Goal: Task Accomplishment & Management: Complete application form

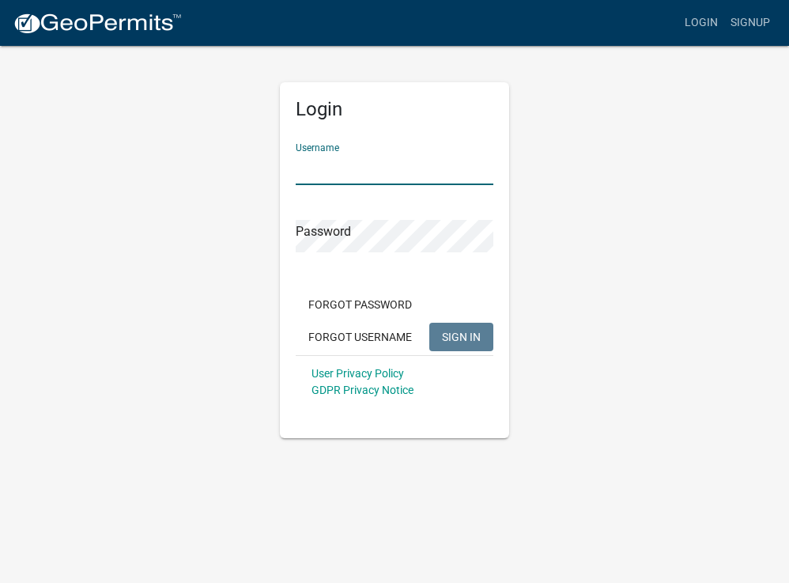
click at [411, 167] on input "Username" at bounding box center [395, 169] width 198 height 32
click at [479, 168] on input "Username" at bounding box center [395, 169] width 198 height 32
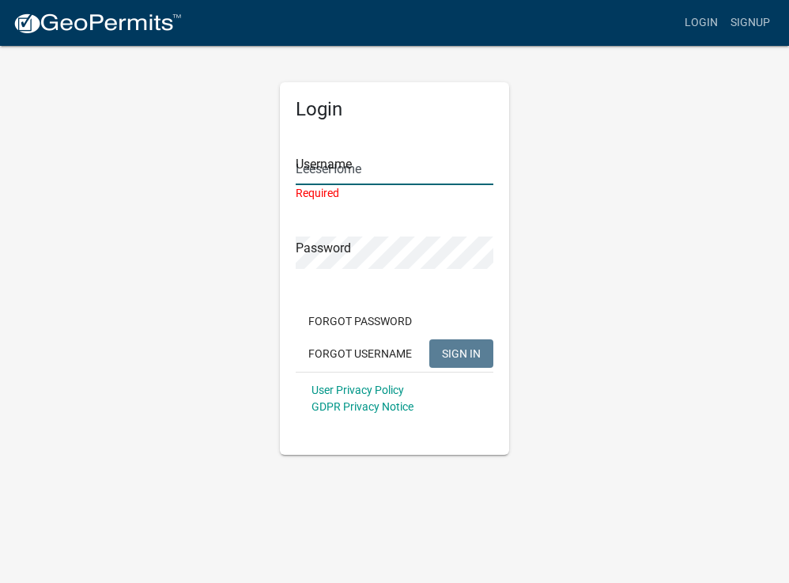
type input "LeeseHome"
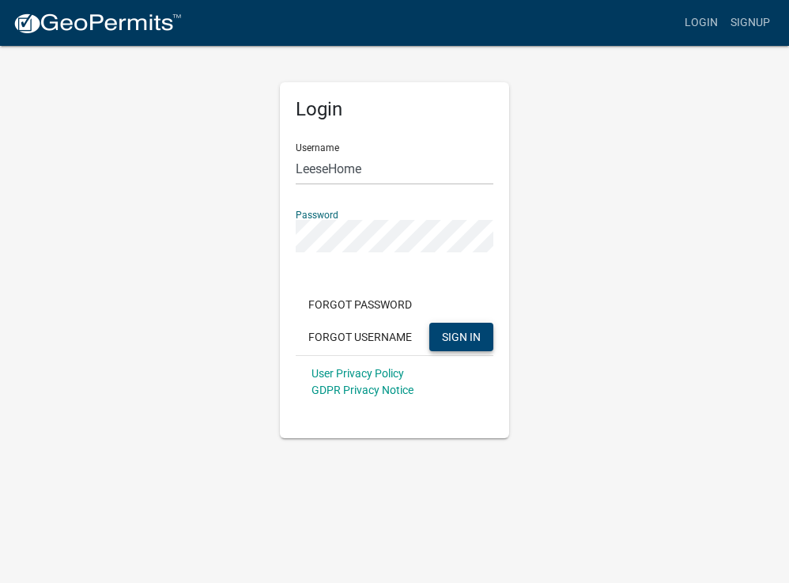
click at [477, 340] on span "SIGN IN" at bounding box center [461, 336] width 39 height 13
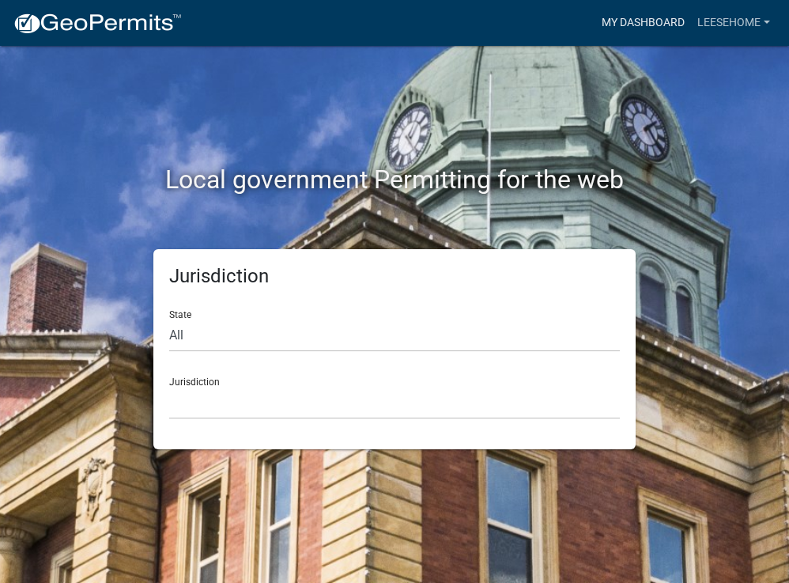
click at [640, 24] on link "My Dashboard" at bounding box center [643, 23] width 96 height 30
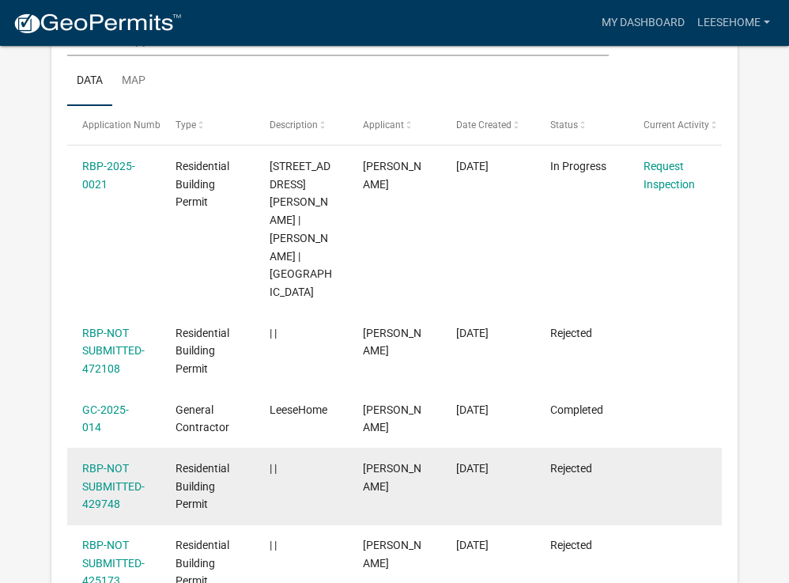
scroll to position [270, 0]
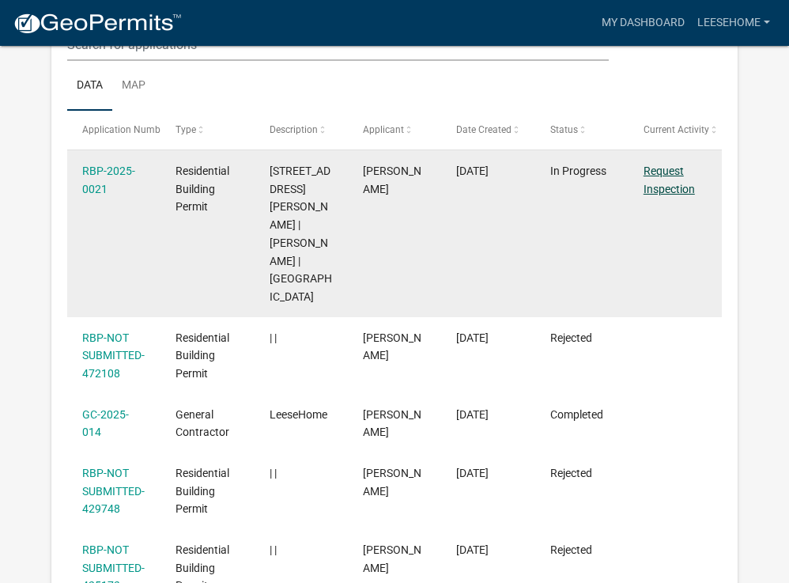
click at [650, 194] on link "Request Inspection" at bounding box center [668, 179] width 51 height 31
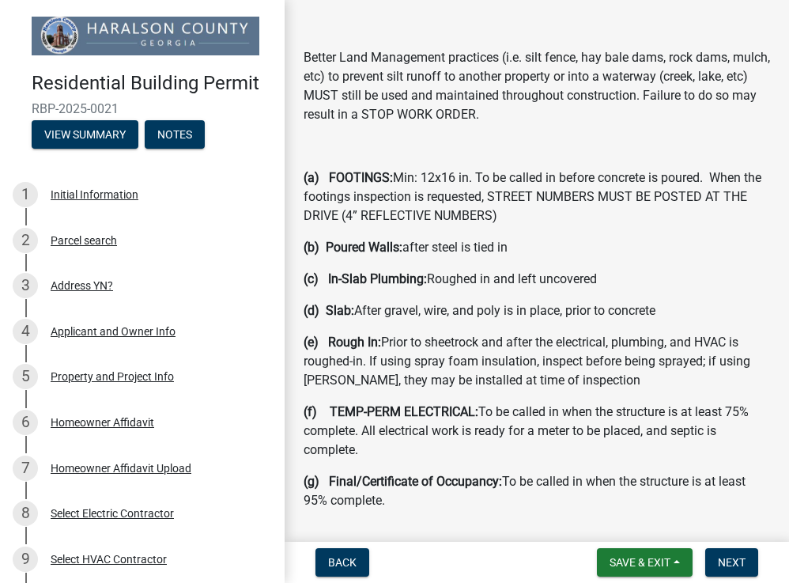
scroll to position [398, 0]
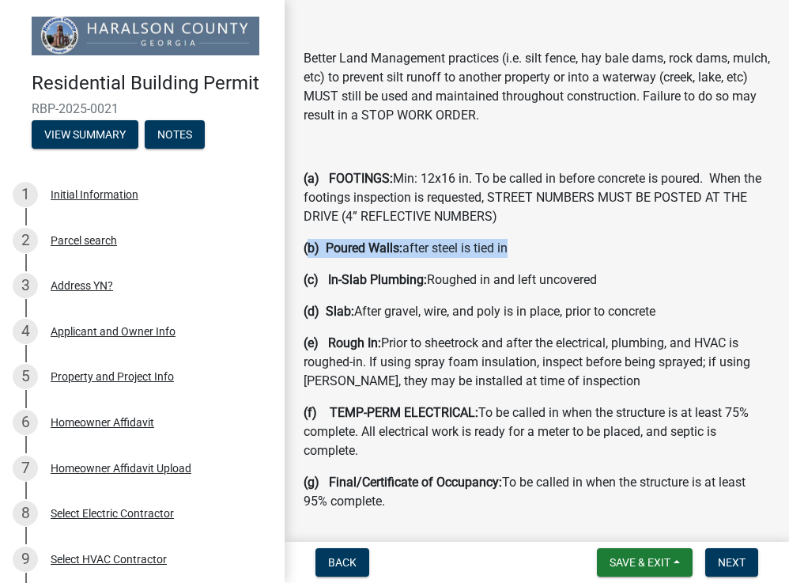
drag, startPoint x: 308, startPoint y: 267, endPoint x: 544, endPoint y: 273, distance: 236.4
click at [544, 258] on p "(b) Poured Walls: after steel is tied in" at bounding box center [537, 248] width 466 height 19
click at [564, 276] on div "Please carefully read the following inspection information and requirements. In…" at bounding box center [537, 101] width 466 height 820
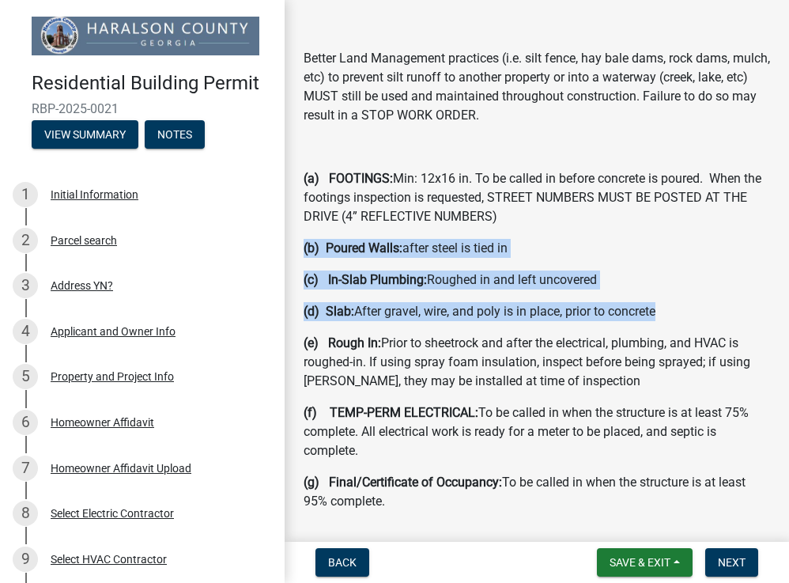
drag, startPoint x: 303, startPoint y: 264, endPoint x: 671, endPoint y: 331, distance: 374.5
click at [671, 331] on div "Please carefully read the following inspection information and requirements. In…" at bounding box center [537, 101] width 490 height 820
copy div "(b) Poured Walls: after steel is tied in (c) In-Slab Plumbing: Roughed in and l…"
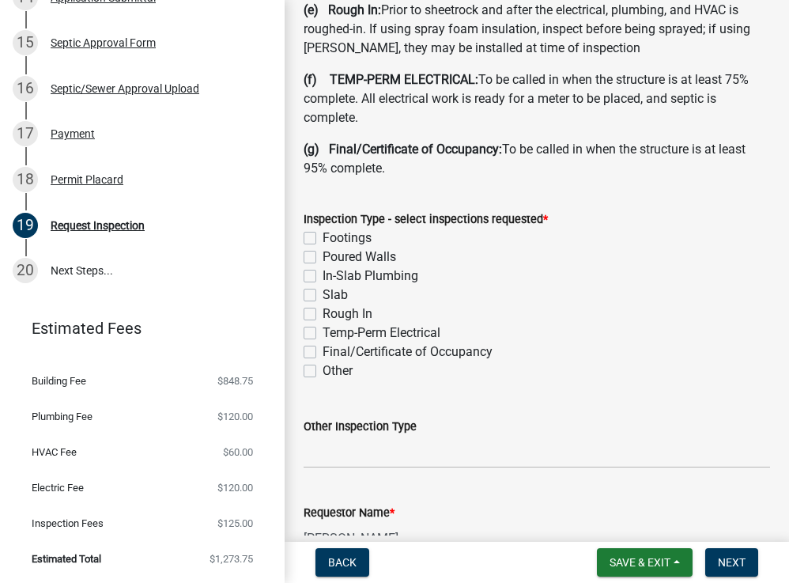
scroll to position [788, 0]
click at [323, 304] on label "Slab" at bounding box center [335, 294] width 25 height 19
click at [323, 296] on input "Slab" at bounding box center [328, 290] width 10 height 10
checkbox input "true"
checkbox input "false"
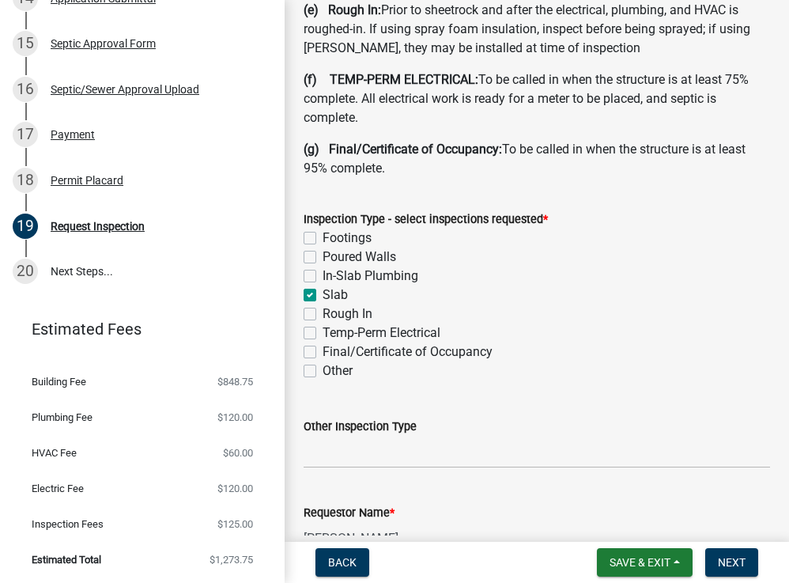
checkbox input "false"
checkbox input "true"
checkbox input "false"
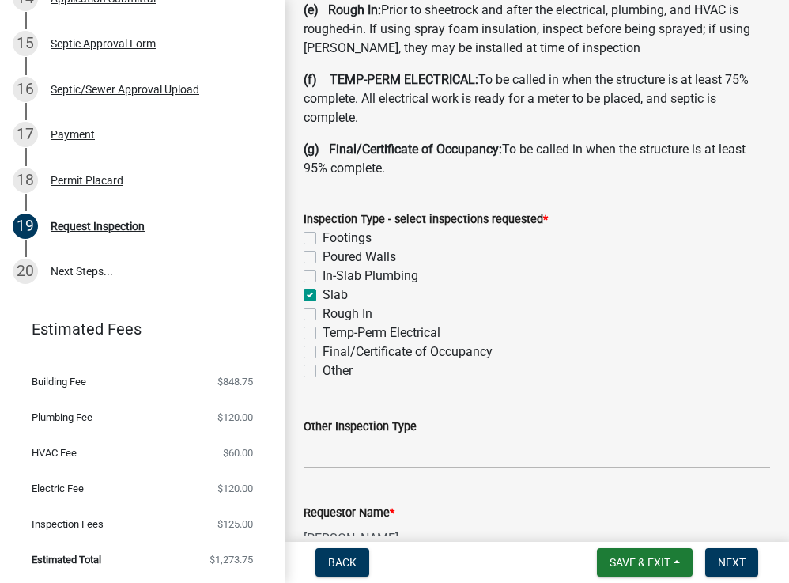
checkbox input "false"
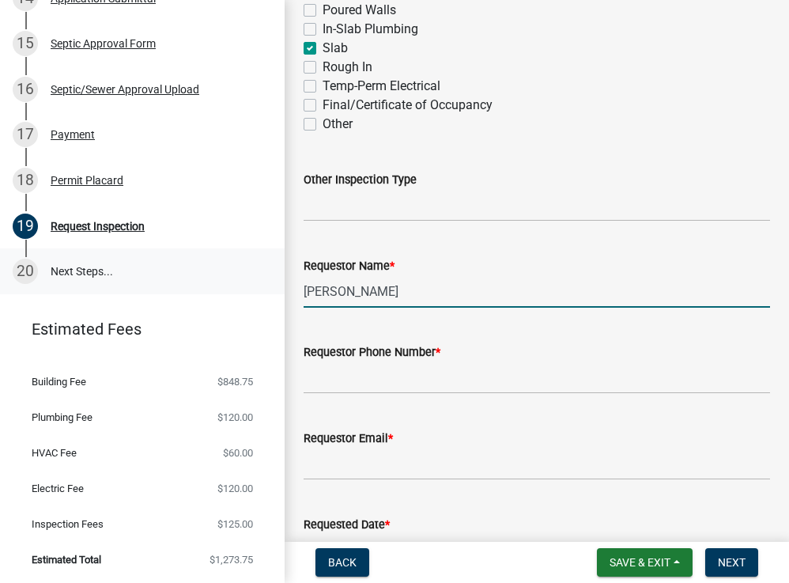
drag, startPoint x: 296, startPoint y: 289, endPoint x: 131, endPoint y: 270, distance: 165.5
click at [131, 270] on div "Residential Building Permit RBP-2025-0021 View Summary Notes 1 Initial Informat…" at bounding box center [394, 291] width 789 height 583
type input "[PERSON_NAME]"
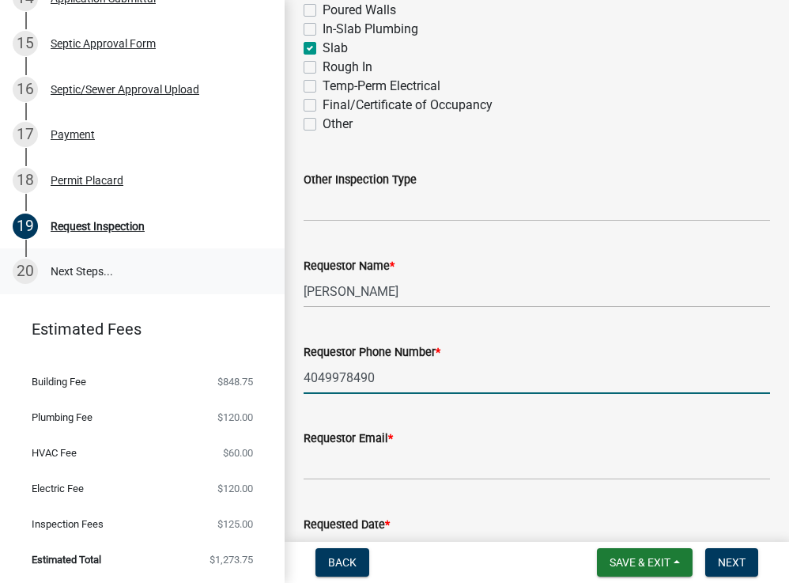
type input "4049978490"
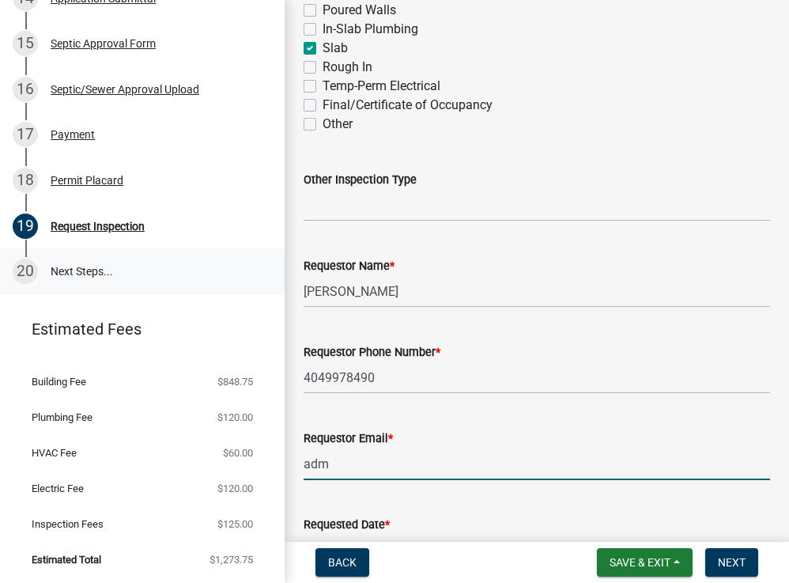
type input "admi"
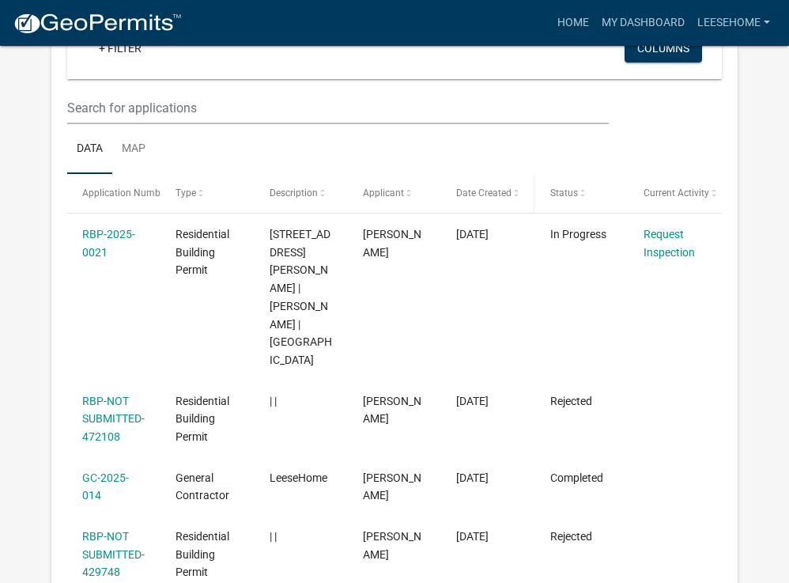
scroll to position [159, 0]
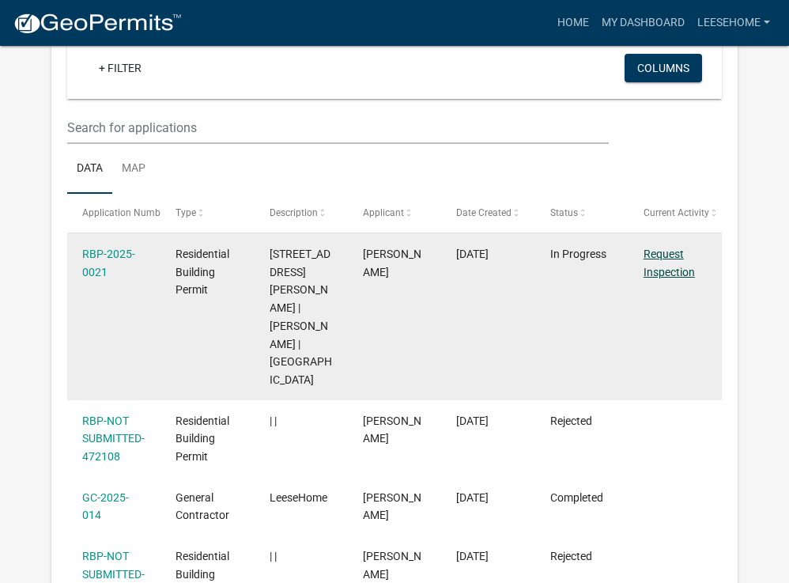
click at [671, 274] on link "Request Inspection" at bounding box center [668, 262] width 51 height 31
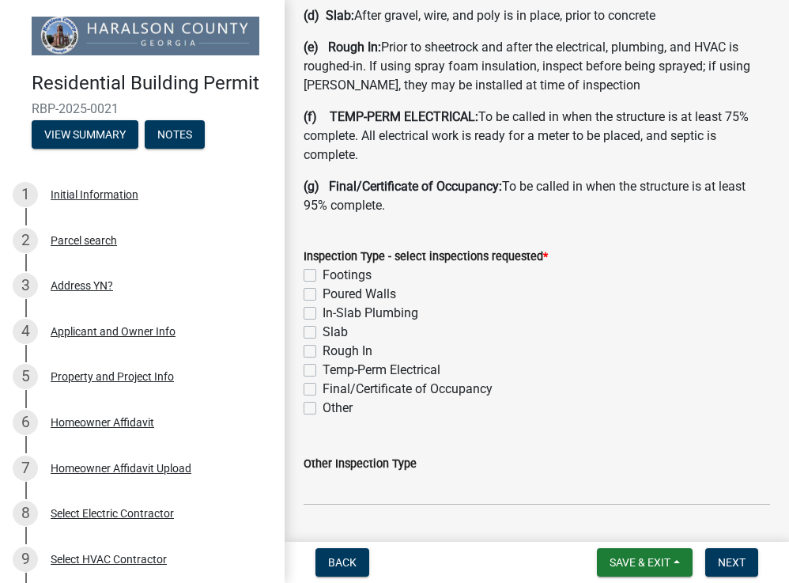
scroll to position [691, 0]
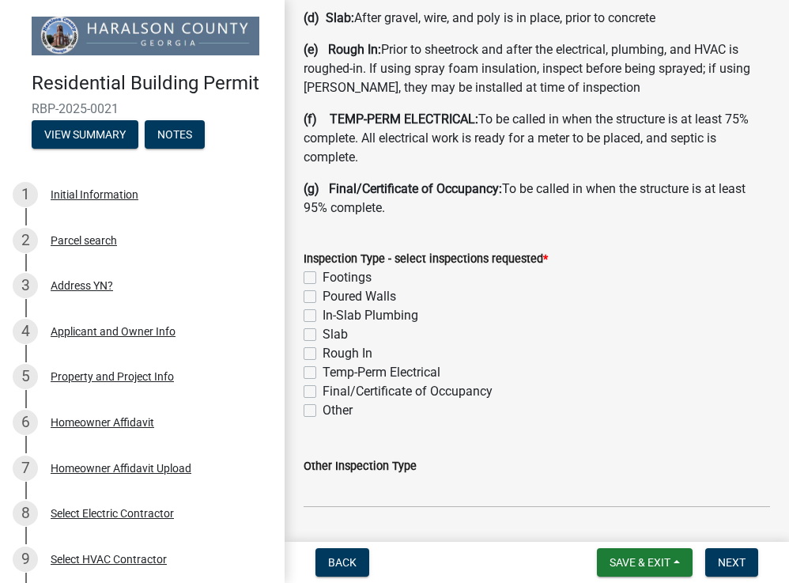
click at [323, 344] on label "Slab" at bounding box center [335, 334] width 25 height 19
click at [323, 335] on input "Slab" at bounding box center [328, 330] width 10 height 10
checkbox input "true"
checkbox input "false"
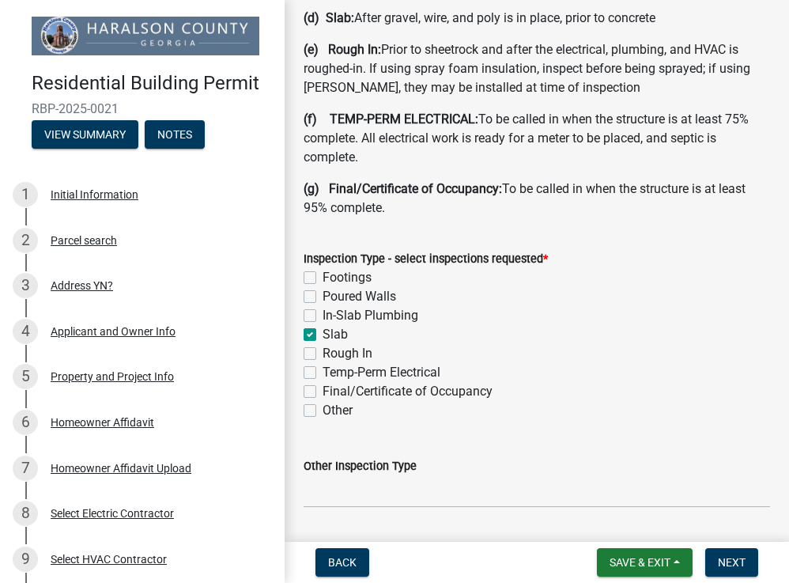
checkbox input "false"
checkbox input "true"
checkbox input "false"
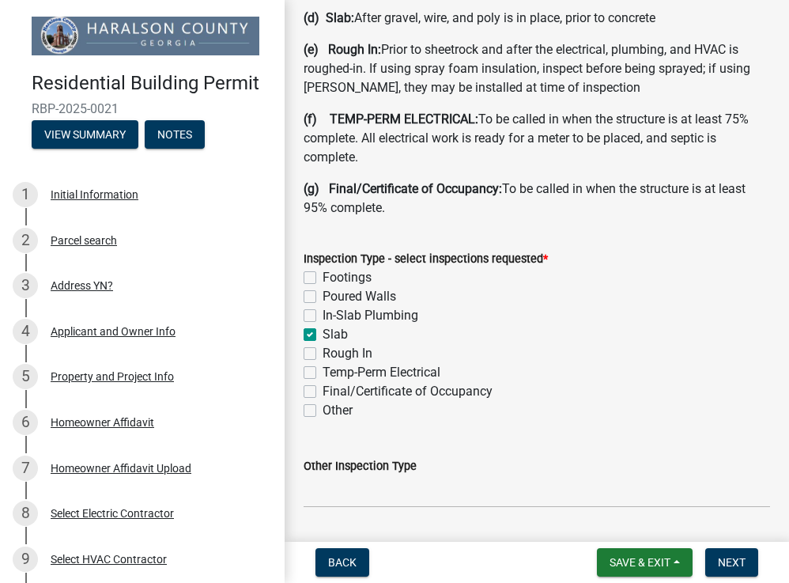
checkbox input "false"
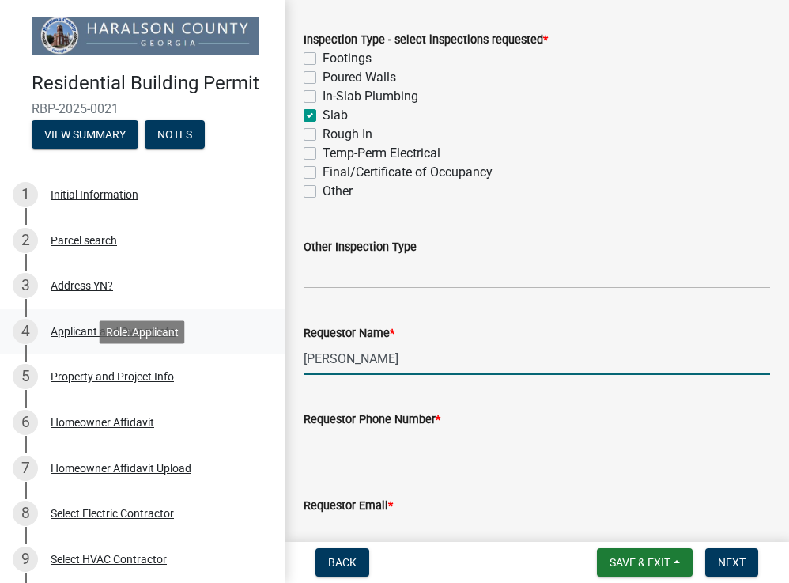
drag, startPoint x: 273, startPoint y: 363, endPoint x: 152, endPoint y: 349, distance: 121.8
click at [152, 349] on div "Residential Building Permit RBP-2025-0021 View Summary Notes 1 Initial Informat…" at bounding box center [394, 291] width 789 height 583
drag, startPoint x: 402, startPoint y: 376, endPoint x: 277, endPoint y: 368, distance: 125.2
click at [277, 368] on div "Residential Building Permit RBP-2025-0021 View Summary Notes 1 Initial Informat…" at bounding box center [394, 291] width 789 height 583
type input "[PERSON_NAME]"
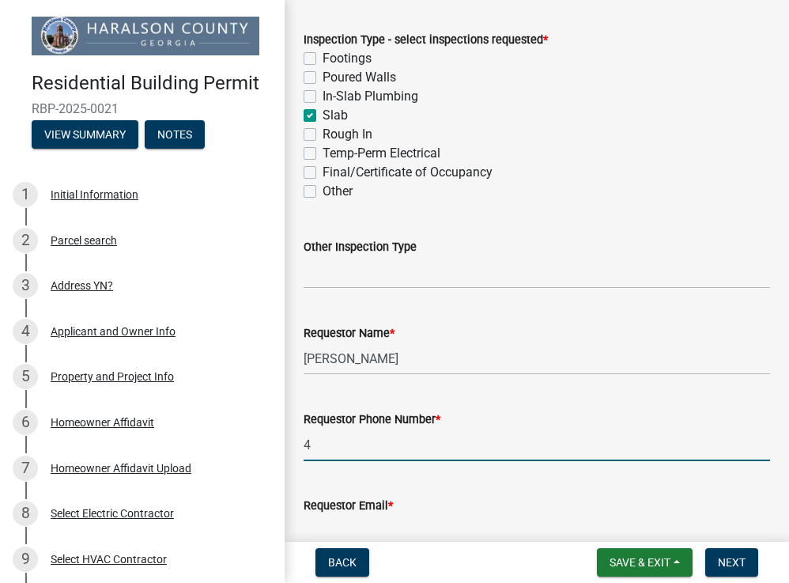
scroll to position [0, 0]
type input "4"
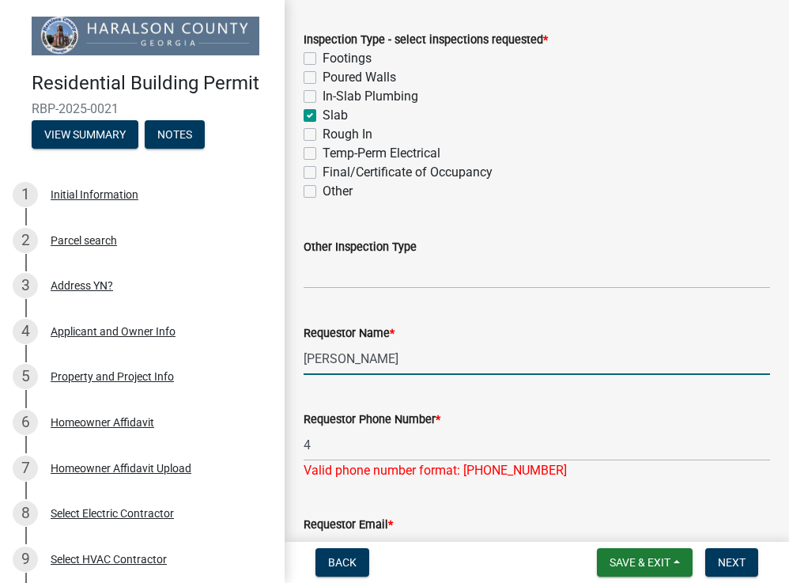
drag, startPoint x: 353, startPoint y: 379, endPoint x: 318, endPoint y: 376, distance: 35.0
click at [318, 375] on input "[PERSON_NAME]" at bounding box center [537, 358] width 466 height 32
type input "[PERSON_NAME]"
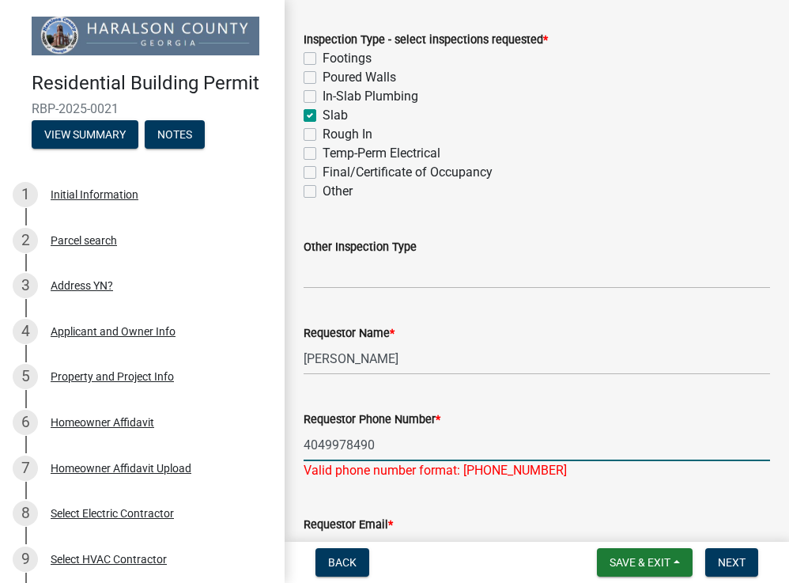
type input "4049978490"
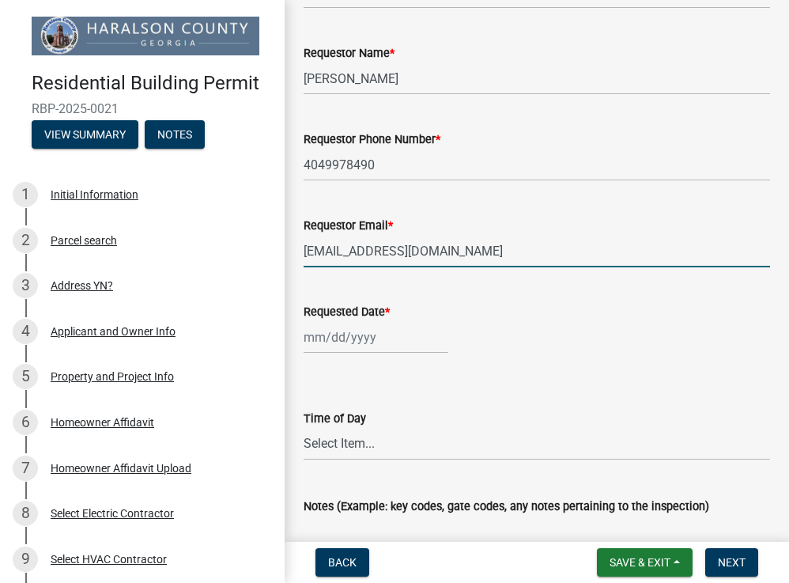
type input "[EMAIL_ADDRESS][DOMAIN_NAME]"
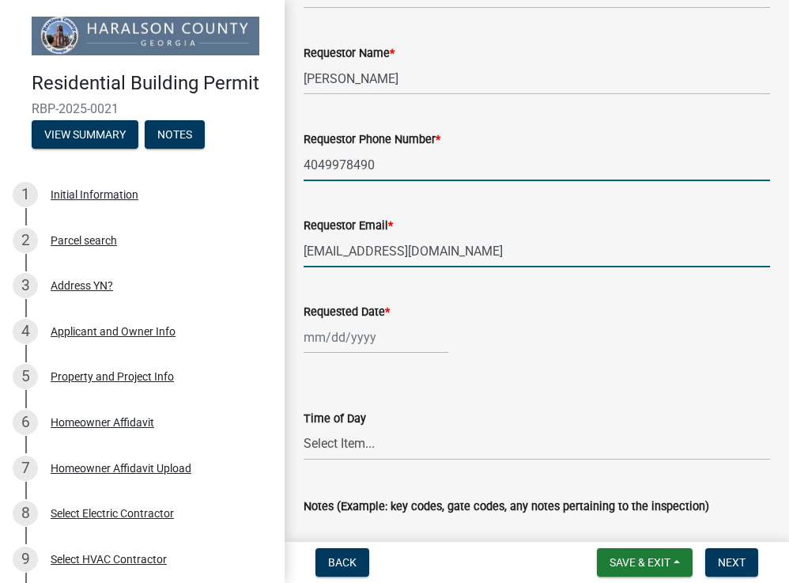
click at [326, 181] on input "4049978490" at bounding box center [537, 165] width 466 height 32
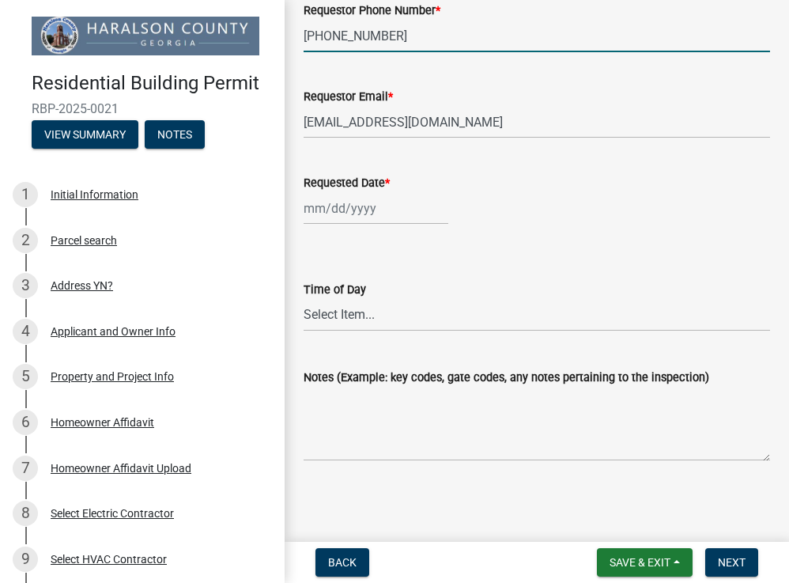
scroll to position [1335, 0]
type input "[PHONE_NUMBER]"
select select "4c4e8191-ceb8-4177-b68b-399ee9b11ccd"
click at [734, 558] on span "Next" at bounding box center [732, 562] width 28 height 13
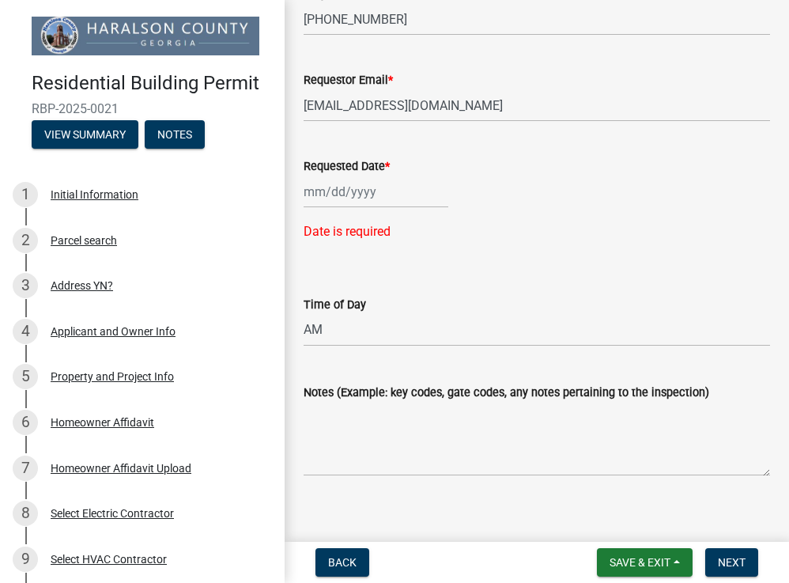
click at [337, 208] on div at bounding box center [376, 191] width 145 height 32
select select "9"
select select "2025"
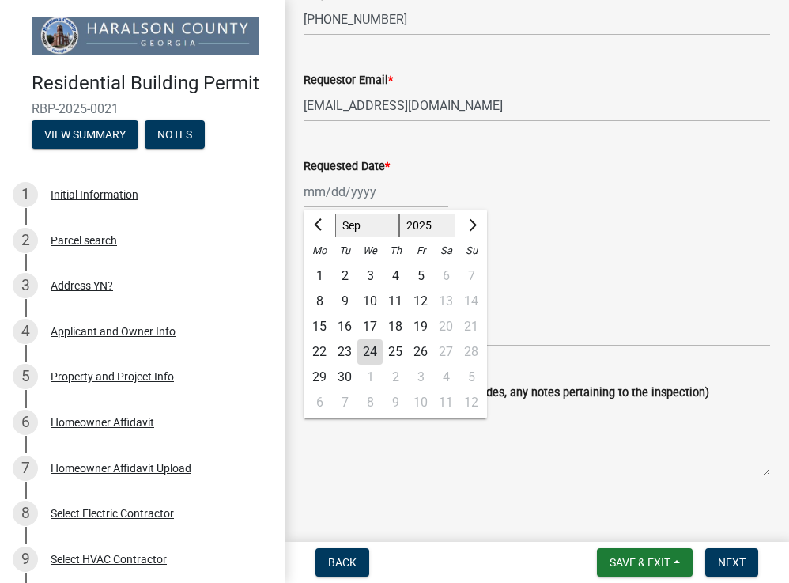
click at [392, 363] on div "25" at bounding box center [395, 351] width 25 height 25
type input "[DATE]"
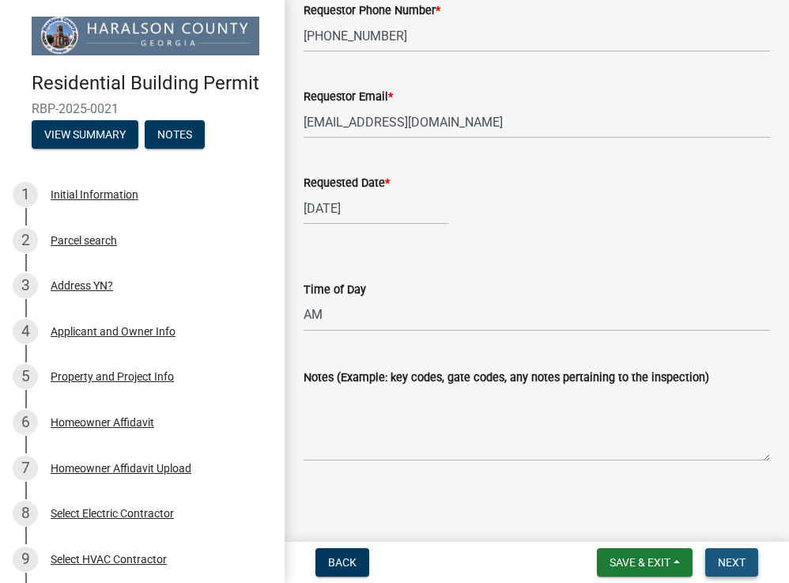
click at [723, 564] on span "Next" at bounding box center [732, 562] width 28 height 13
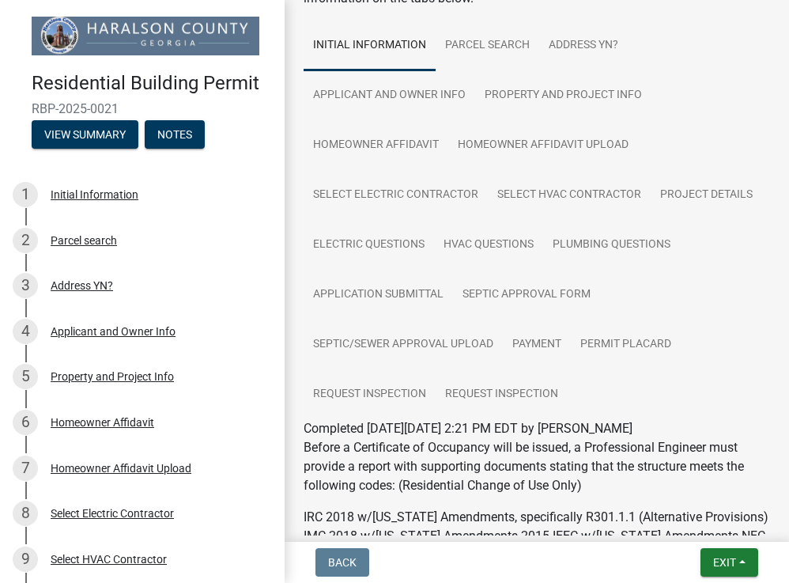
scroll to position [0, 0]
click at [75, 135] on button "View Summary" at bounding box center [85, 134] width 107 height 28
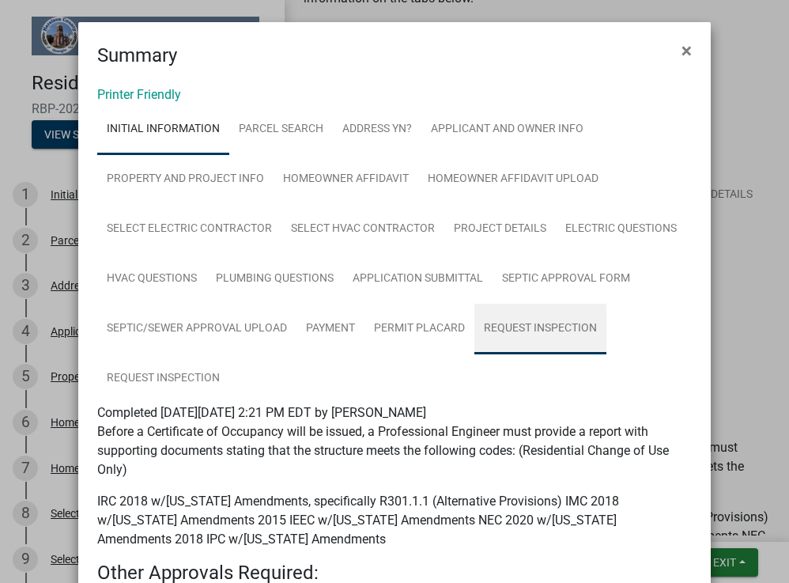
click at [505, 326] on link "Request Inspection" at bounding box center [540, 329] width 132 height 51
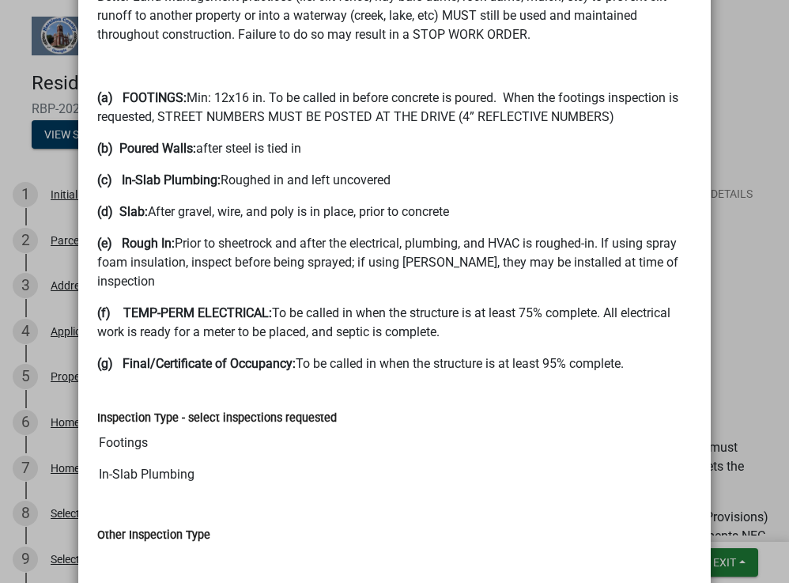
scroll to position [769, 0]
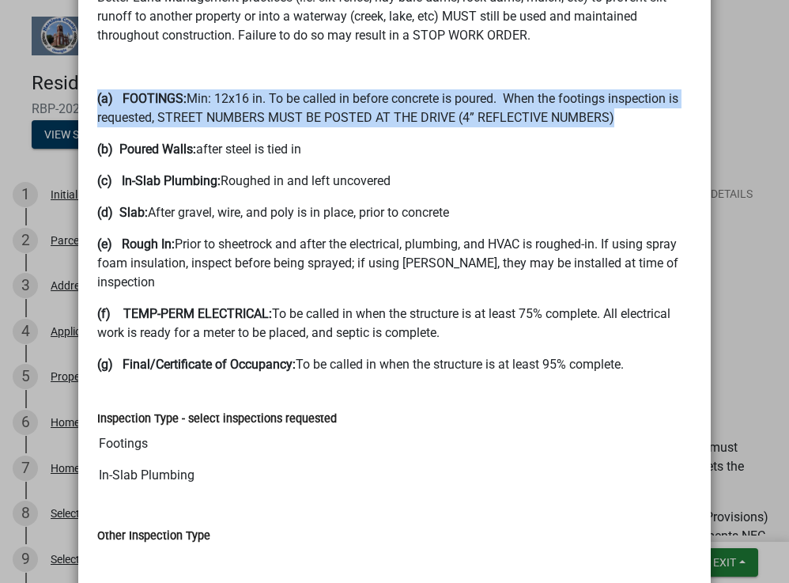
drag, startPoint x: 99, startPoint y: 95, endPoint x: 643, endPoint y: 118, distance: 544.4
click at [643, 118] on p "(a) FOOTINGS: Min: 12x16 in. To be called in before concrete is poured. When th…" at bounding box center [394, 108] width 594 height 38
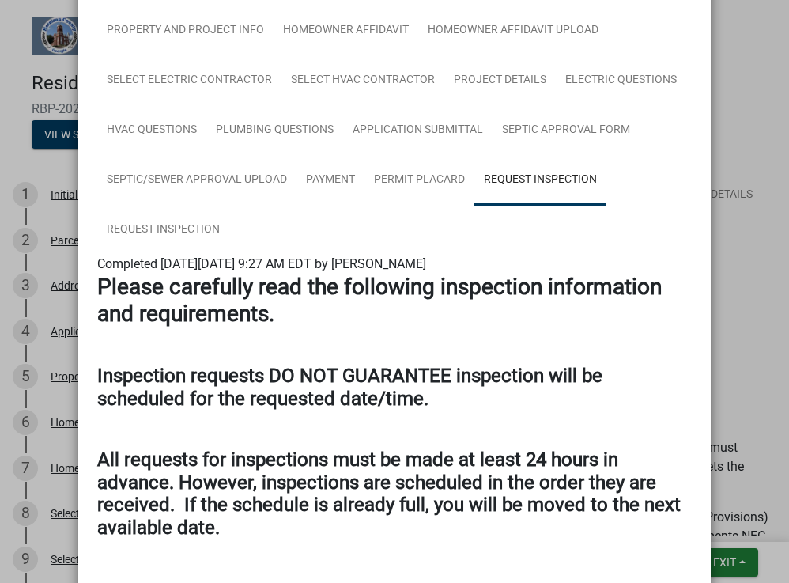
scroll to position [175, 0]
